Goal: Check status: Check status

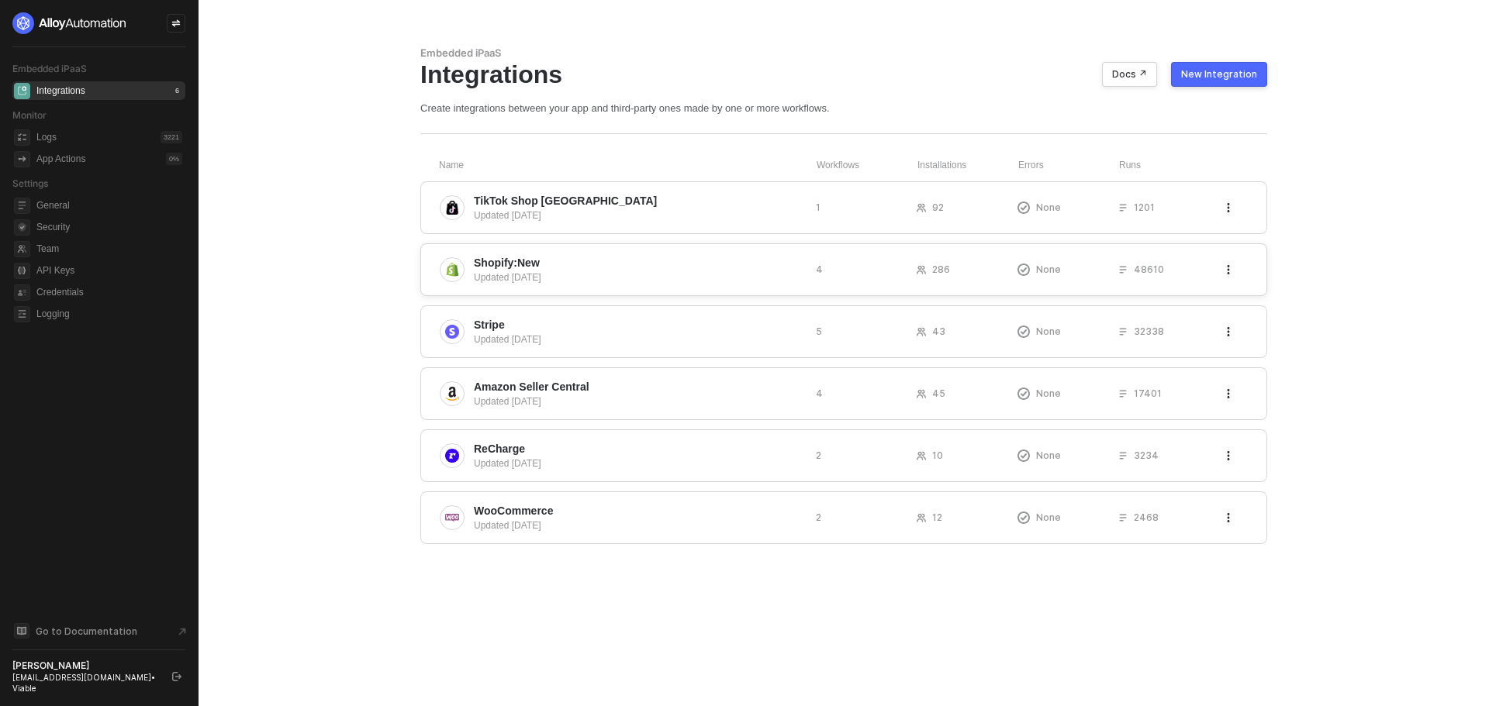
click at [527, 283] on div "Updated [DATE]" at bounding box center [639, 278] width 330 height 14
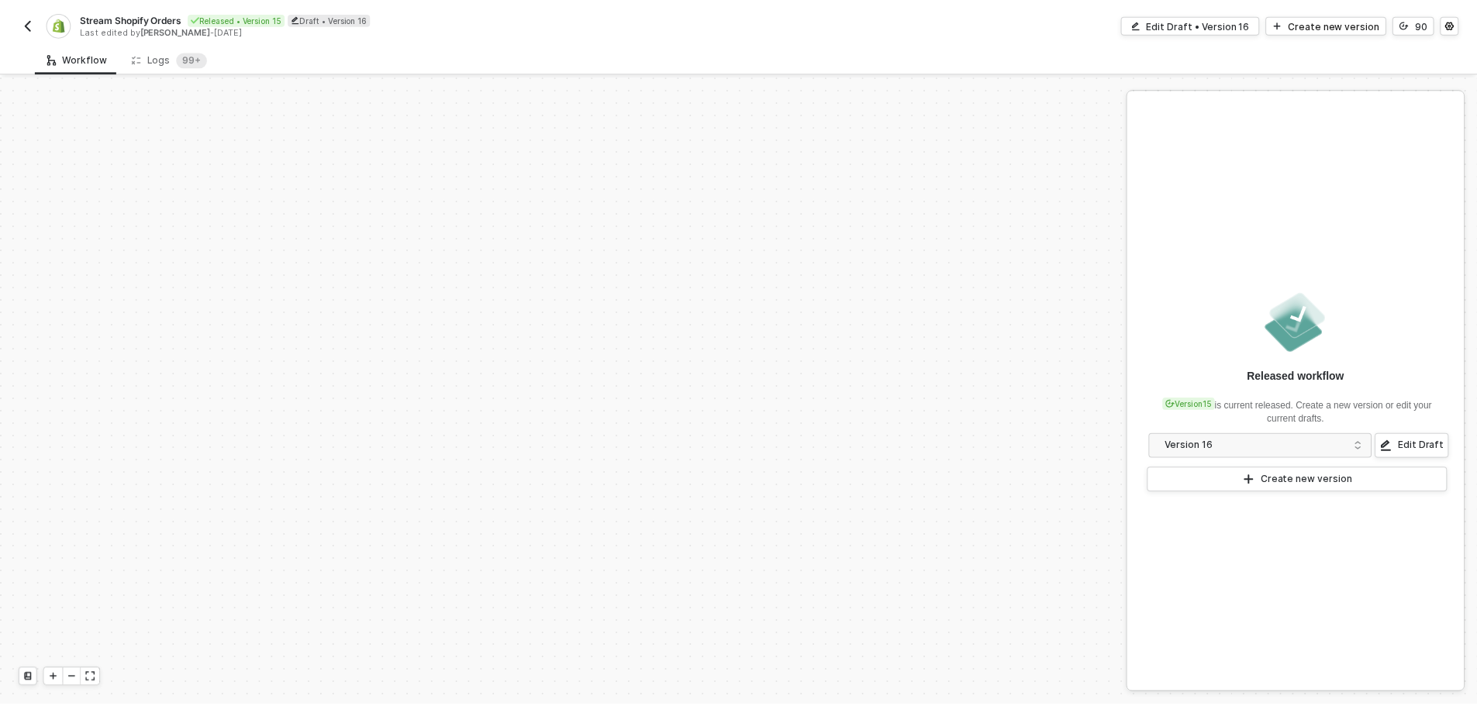
scroll to position [661, 0]
click at [178, 54] on sup "99+" at bounding box center [193, 58] width 31 height 16
click at [126, 59] on div "Logs 99+" at bounding box center [170, 57] width 101 height 29
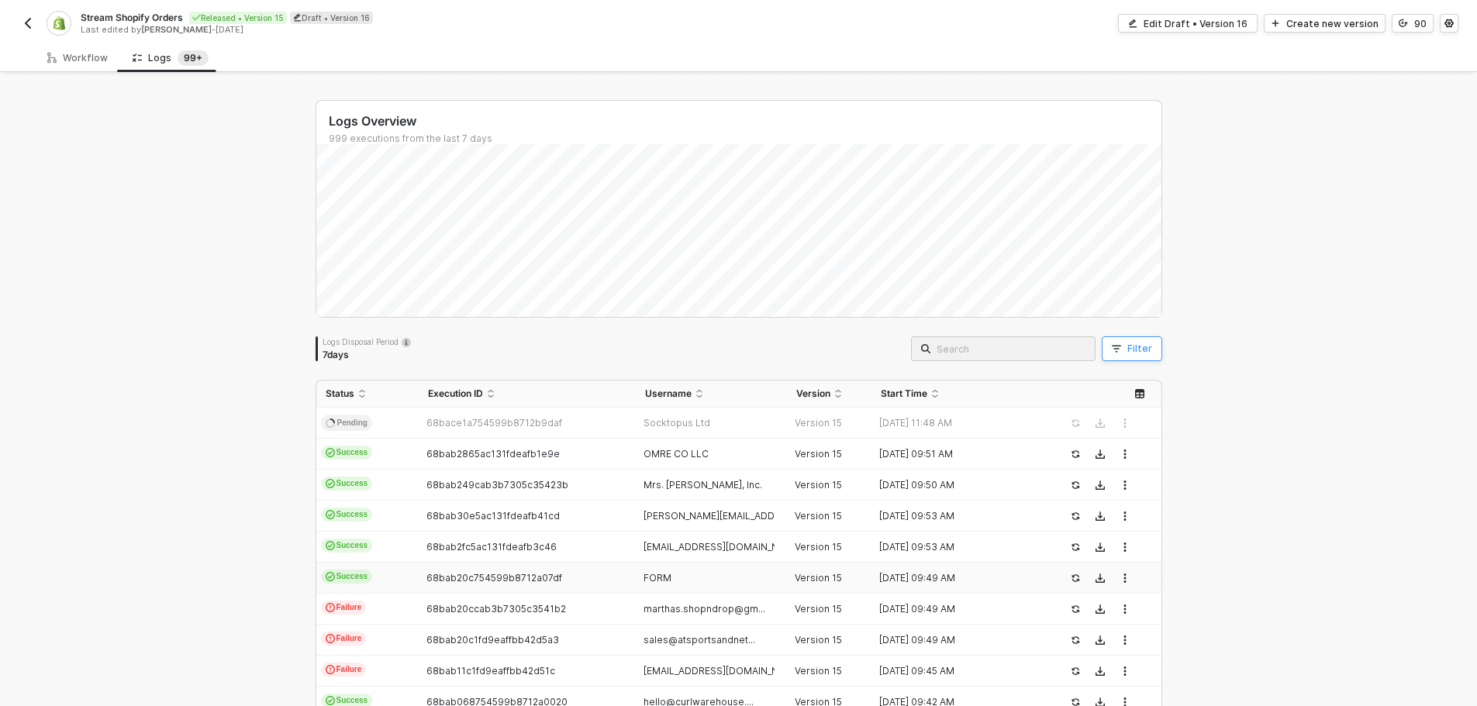
click at [1112, 350] on icon "button" at bounding box center [1116, 348] width 9 height 9
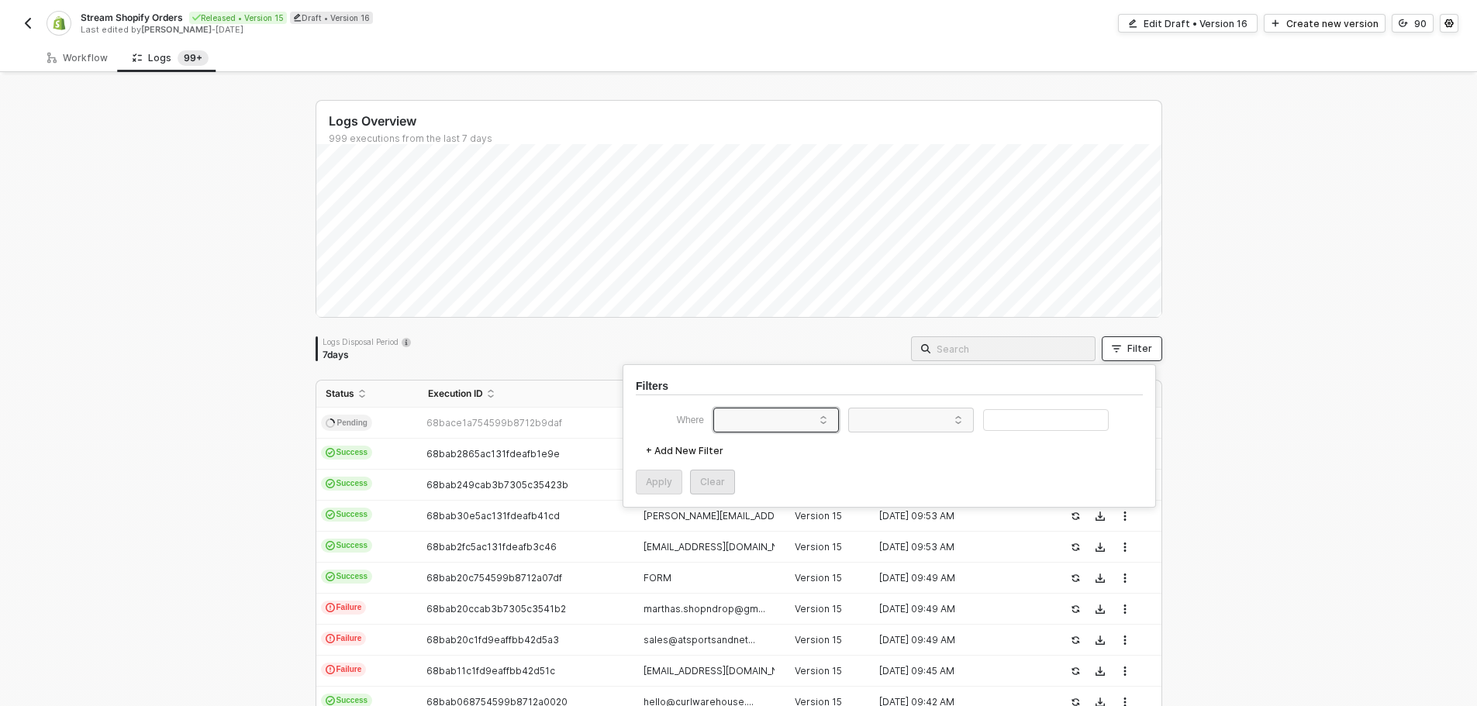
click at [765, 423] on span at bounding box center [779, 420] width 118 height 23
click at [787, 561] on div "User ID" at bounding box center [776, 562] width 112 height 25
click at [948, 397] on div "Filters Where User ID + Add New Filter Apply Clear" at bounding box center [889, 435] width 533 height 143
click at [941, 417] on span at bounding box center [914, 420] width 118 height 23
click at [921, 453] on div "Equals" at bounding box center [911, 449] width 112 height 25
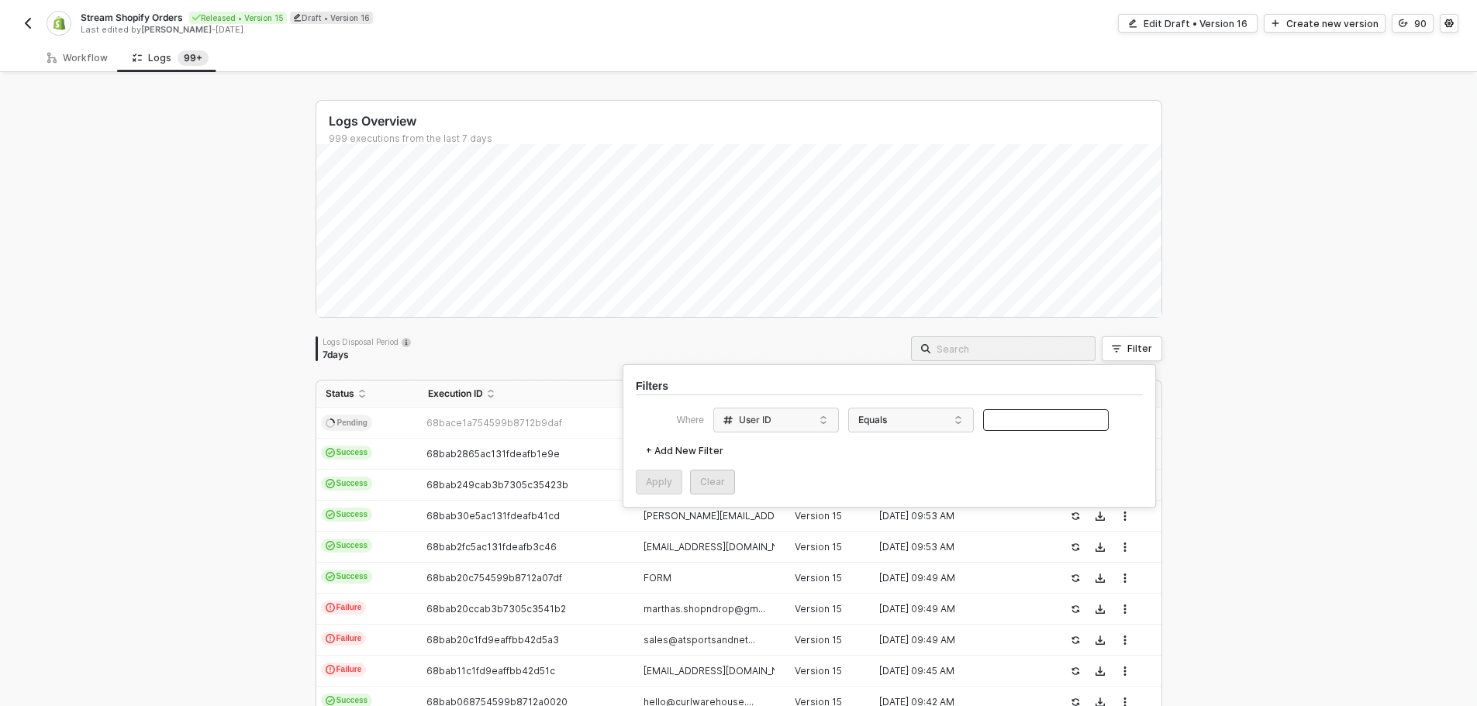
click at [1025, 432] on div "Where User ID Equals" at bounding box center [889, 420] width 507 height 25
click at [1024, 427] on input "text" at bounding box center [1046, 420] width 126 height 22
click at [669, 485] on div "Apply" at bounding box center [659, 482] width 26 height 12
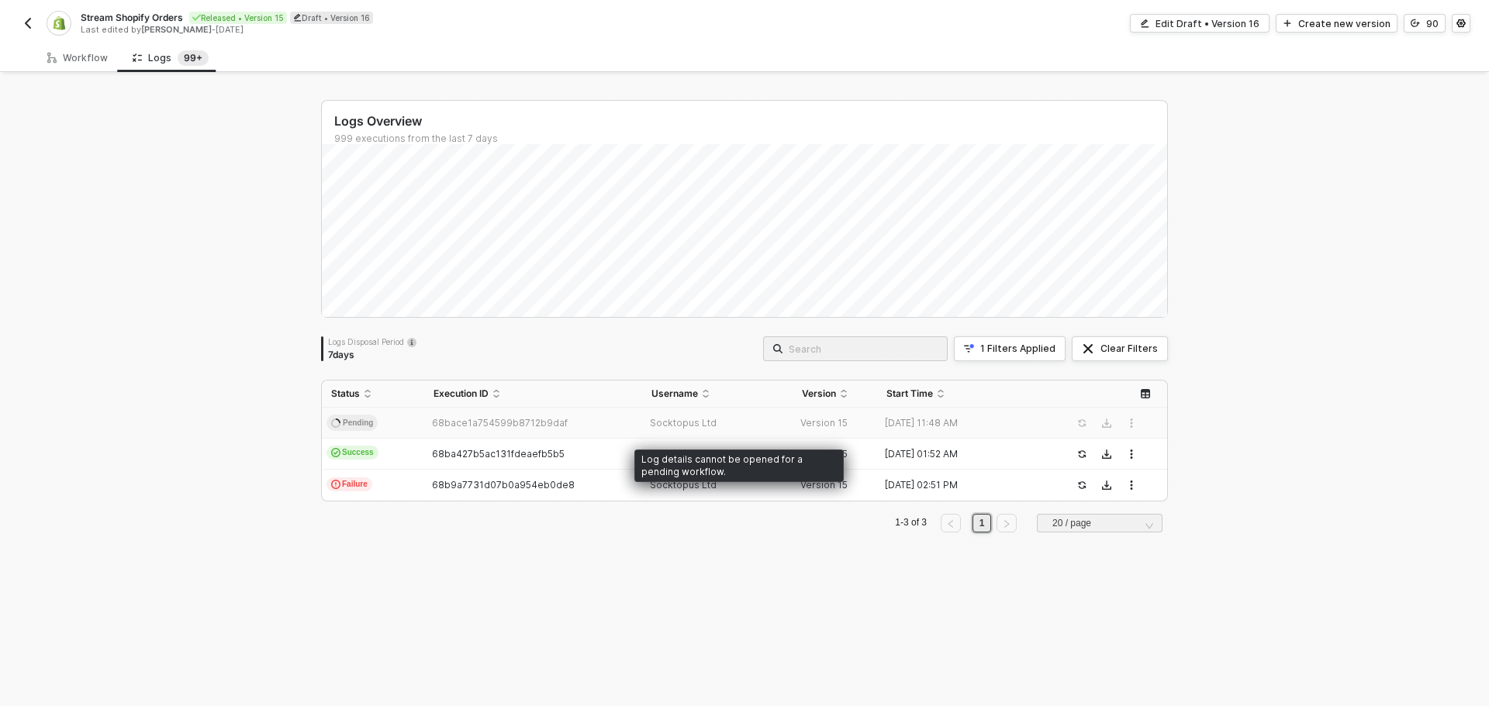
click at [762, 425] on div "Socktopus Ltd" at bounding box center [711, 423] width 139 height 12
